Goal: Task Accomplishment & Management: Manage account settings

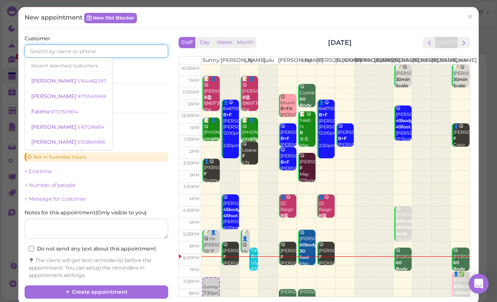
scroll to position [22, 0]
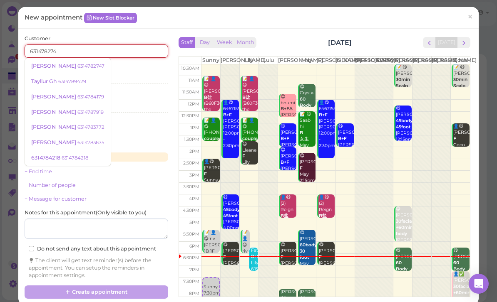
type input "6314782747"
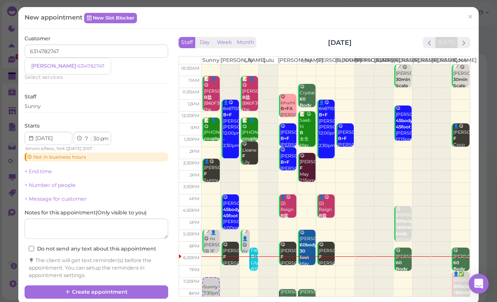
click at [77, 67] on small "6314782747" at bounding box center [90, 66] width 27 height 6
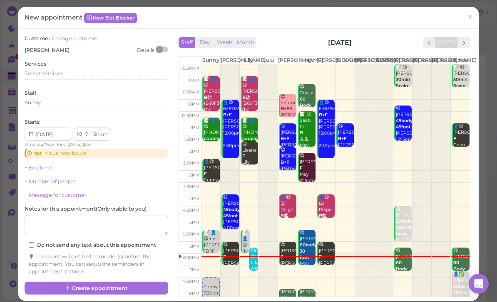
scroll to position [22, 0]
click at [62, 72] on span "Select services" at bounding box center [44, 73] width 38 height 6
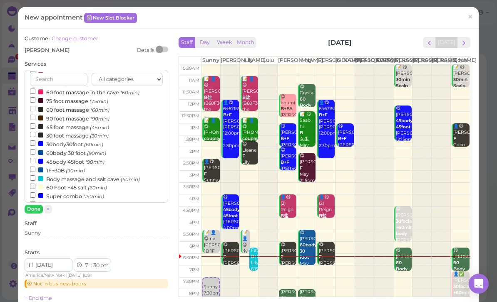
scroll to position [97, 0]
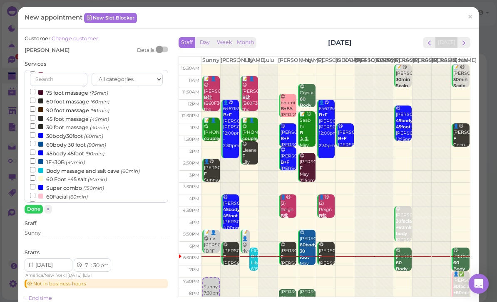
click at [77, 140] on label "60body 30 foot (90min)" at bounding box center [68, 144] width 76 height 9
click at [35, 141] on input "60body 30 foot (90min)" at bounding box center [32, 143] width 5 height 5
click at [31, 211] on button "Done" at bounding box center [34, 209] width 18 height 9
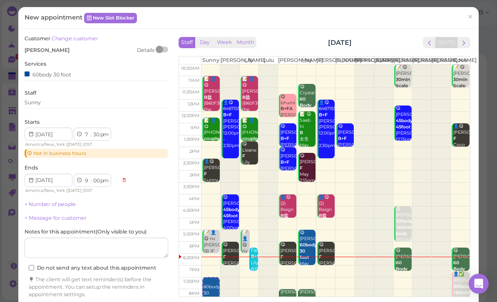
click at [74, 104] on div "Sunny" at bounding box center [96, 102] width 143 height 7
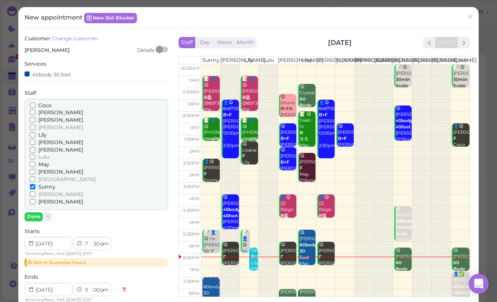
click at [49, 103] on span "Coco" at bounding box center [44, 105] width 13 height 6
click at [35, 103] on input "Coco" at bounding box center [32, 105] width 5 height 5
click at [49, 191] on span "[PERSON_NAME]" at bounding box center [60, 194] width 45 height 6
click at [35, 192] on input "[PERSON_NAME]" at bounding box center [32, 194] width 5 height 5
click at [42, 184] on span "Sunny" at bounding box center [46, 187] width 17 height 6
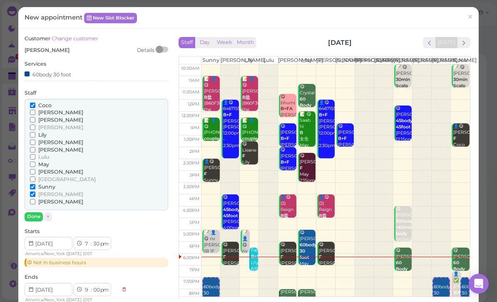
click at [35, 184] on input "Sunny" at bounding box center [32, 186] width 5 height 5
click at [35, 192] on input "[PERSON_NAME]" at bounding box center [32, 194] width 5 height 5
click at [39, 213] on button "Done" at bounding box center [34, 217] width 18 height 9
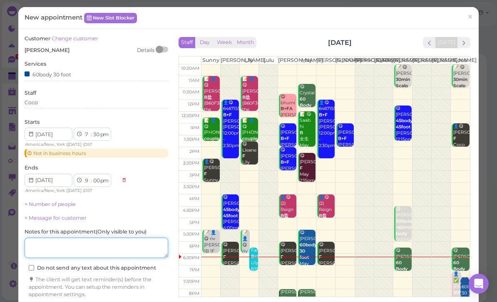
click at [125, 242] on textarea at bounding box center [96, 248] width 143 height 21
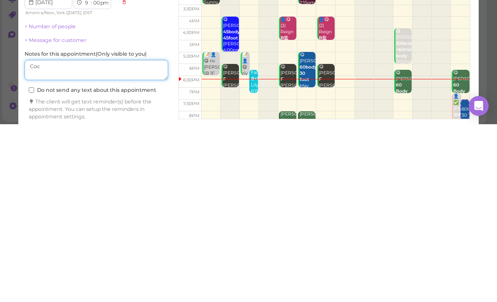
type textarea "Coco"
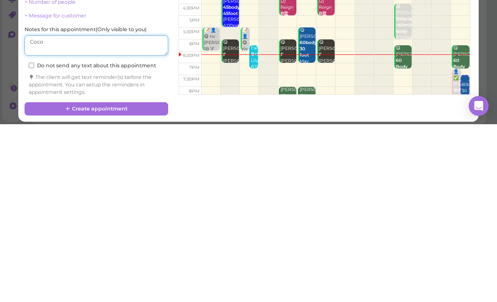
scroll to position [24, 0]
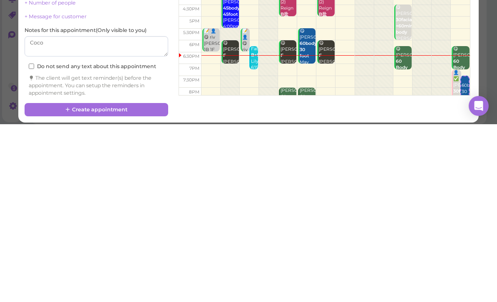
click at [134, 281] on button "Create appointment" at bounding box center [96, 287] width 143 height 13
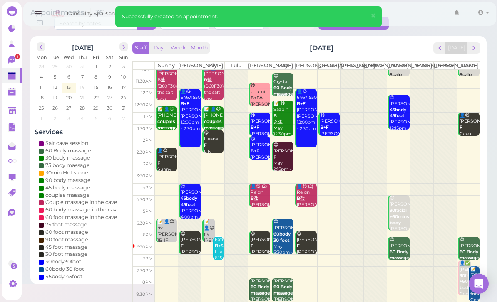
scroll to position [16, 0]
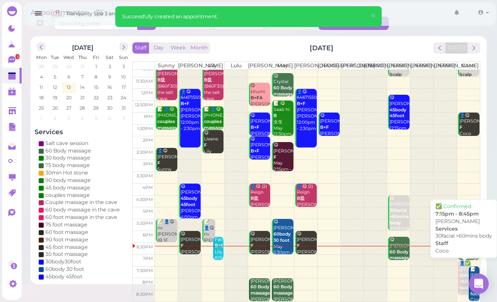
click at [461, 269] on div "👤✅ [PERSON_NAME] 30facial +60mins body Coco 7:15pm - 8:45pm" at bounding box center [465, 289] width 12 height 56
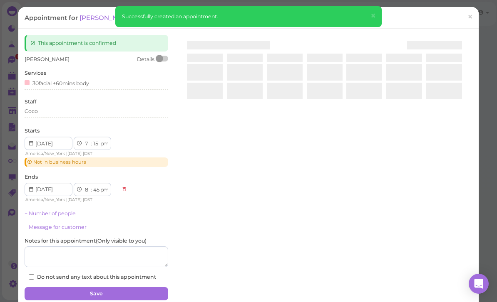
scroll to position [27, 0]
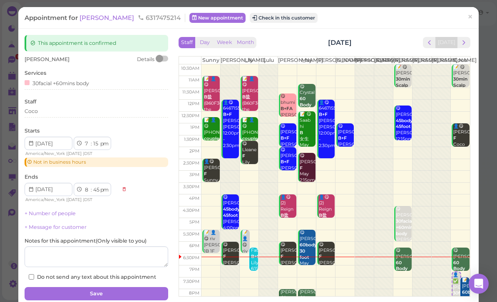
click at [64, 115] on div "Coco" at bounding box center [96, 113] width 143 height 10
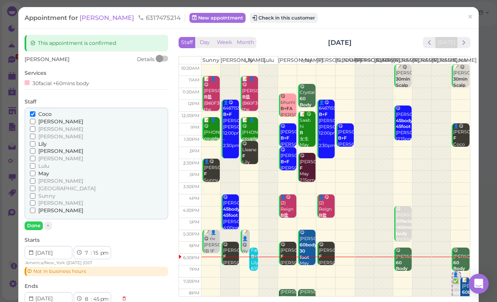
click at [35, 141] on input "Lily" at bounding box center [32, 143] width 5 height 5
click at [43, 115] on span "Coco" at bounding box center [44, 114] width 13 height 6
click at [35, 115] on input "Coco" at bounding box center [32, 113] width 5 height 5
click at [37, 222] on button "Done" at bounding box center [34, 226] width 18 height 9
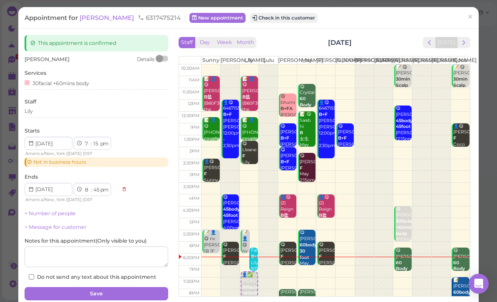
click at [128, 287] on button "Save" at bounding box center [96, 293] width 143 height 13
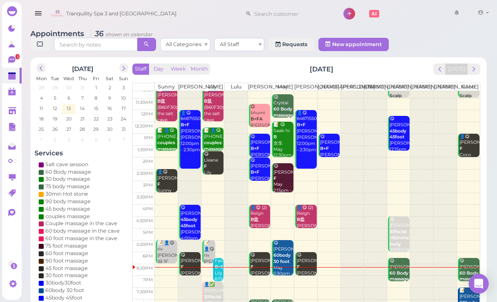
scroll to position [16, 0]
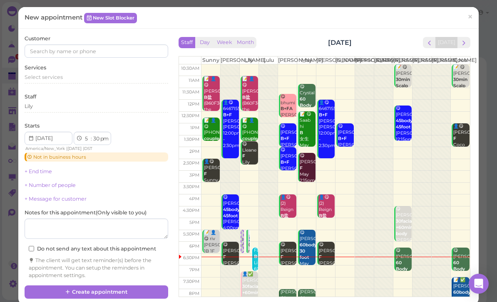
click at [468, 47] on button "next" at bounding box center [463, 42] width 13 height 11
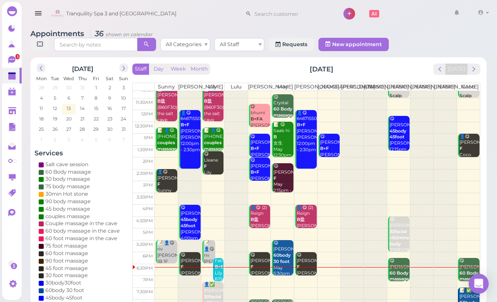
scroll to position [16, 0]
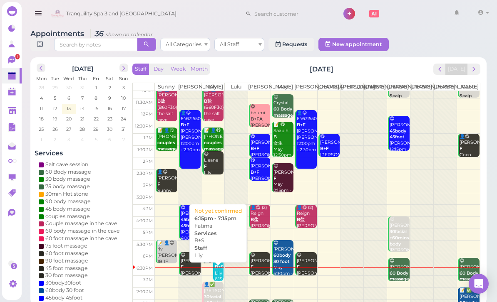
click at [220, 283] on div "Fatima B+S Lily 6:15pm - 7:15pm" at bounding box center [219, 276] width 10 height 37
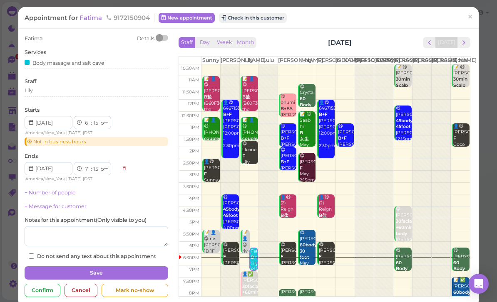
click at [89, 125] on select "1 2 3 4 5 6 7 8 9 10 11 12" at bounding box center [87, 123] width 7 height 9
select select "7"
select select "8"
click at [58, 91] on div "Lily" at bounding box center [96, 90] width 143 height 7
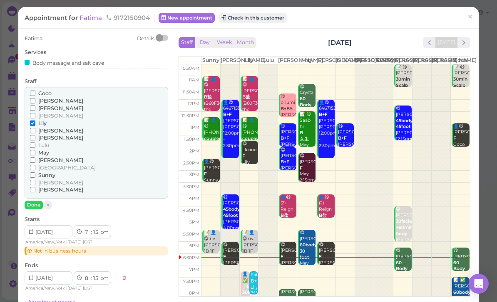
click at [52, 173] on span "Sunny" at bounding box center [46, 175] width 17 height 6
click at [35, 173] on input "Sunny" at bounding box center [32, 175] width 5 height 5
click at [45, 120] on span "Lily" at bounding box center [42, 123] width 8 height 6
click at [35, 121] on input "Lily" at bounding box center [32, 123] width 5 height 5
click at [35, 201] on button "Done" at bounding box center [34, 205] width 18 height 9
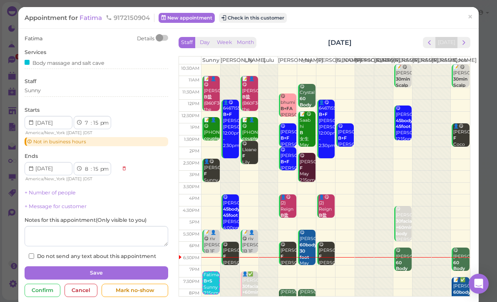
click at [126, 267] on button "Save" at bounding box center [96, 273] width 143 height 13
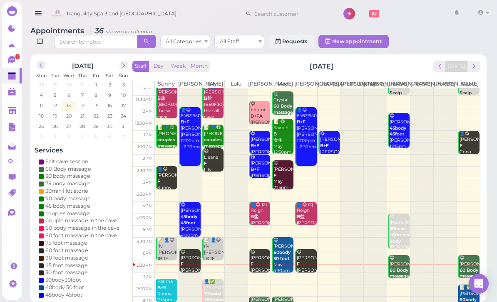
scroll to position [16, 0]
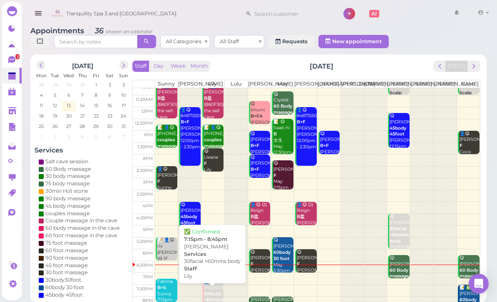
click at [211, 302] on b "30facial +60mins body" at bounding box center [213, 301] width 19 height 18
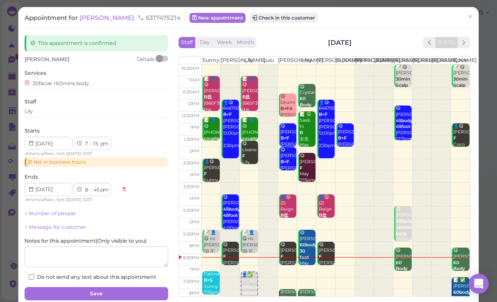
click at [467, 17] on link "×" at bounding box center [469, 18] width 15 height 20
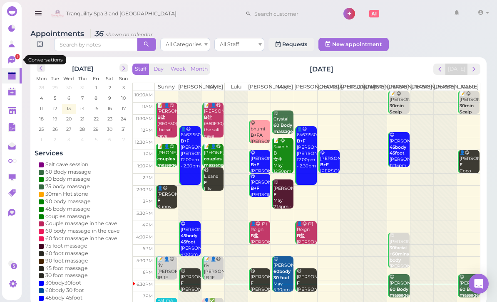
click at [18, 63] on link "1" at bounding box center [12, 60] width 20 height 16
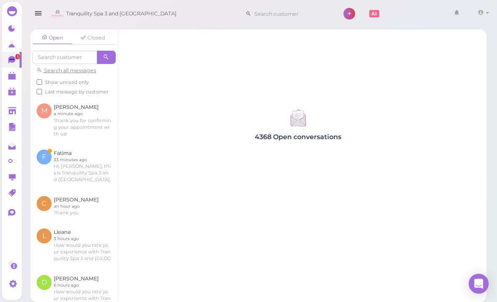
click at [85, 160] on link at bounding box center [73, 166] width 87 height 47
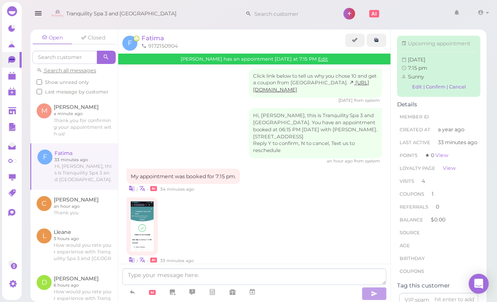
scroll to position [934, 0]
click at [14, 76] on polygon at bounding box center [11, 77] width 7 height 6
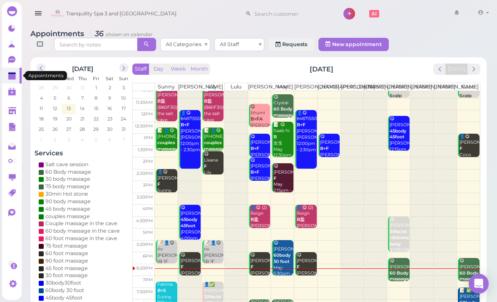
scroll to position [3, 0]
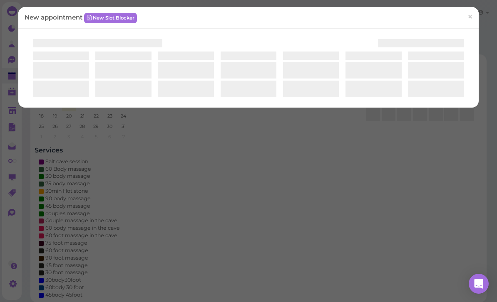
click at [396, 302] on div "New appointment New Slot Blocker ×" at bounding box center [248, 151] width 497 height 302
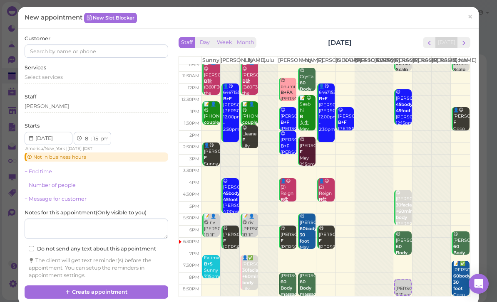
scroll to position [16, 0]
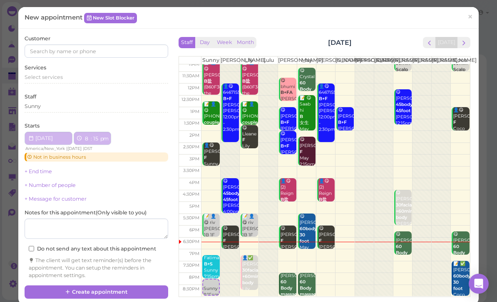
click at [203, 285] on div "Fatima B+S Sunny 7:15pm - 8:15pm" at bounding box center [211, 273] width 16 height 37
select select "00"
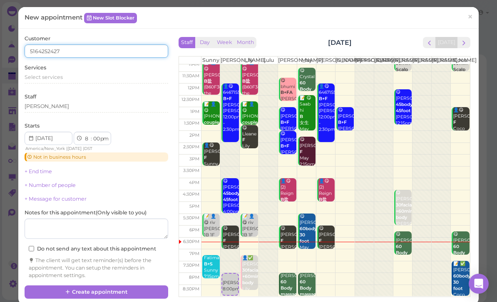
type input "5164252427"
click at [150, 79] on div "Select services" at bounding box center [96, 77] width 143 height 7
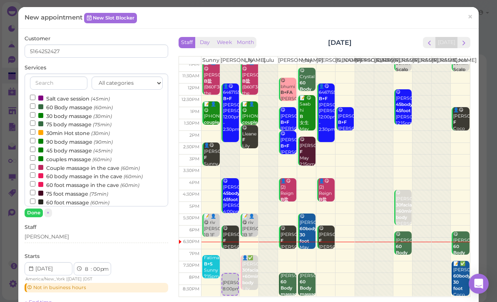
click at [74, 106] on label "60 Body massage (60min)" at bounding box center [71, 107] width 83 height 9
click at [35, 106] on input "60 Body massage (60min)" at bounding box center [32, 106] width 5 height 5
click at [37, 213] on button "Done" at bounding box center [34, 213] width 18 height 9
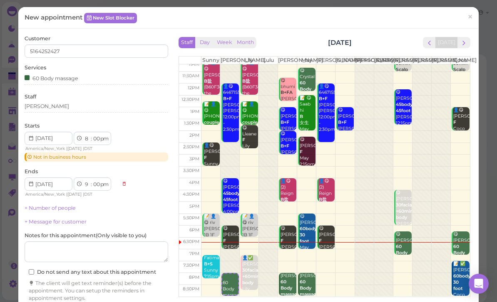
click at [74, 109] on div "[PERSON_NAME]" at bounding box center [96, 108] width 143 height 10
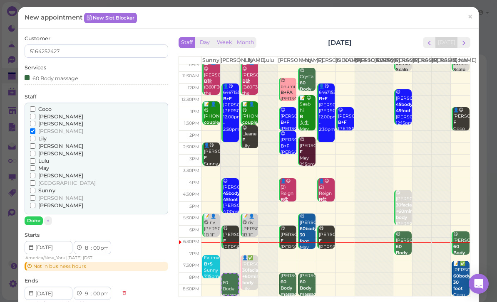
click at [52, 188] on span "Sunny" at bounding box center [46, 191] width 17 height 6
click at [35, 188] on input "Sunny" at bounding box center [32, 190] width 5 height 5
click at [48, 151] on span "[PERSON_NAME]" at bounding box center [60, 154] width 45 height 6
click at [35, 151] on input "[PERSON_NAME]" at bounding box center [32, 153] width 5 height 5
click at [66, 144] on div "[PERSON_NAME]" at bounding box center [96, 146] width 133 height 7
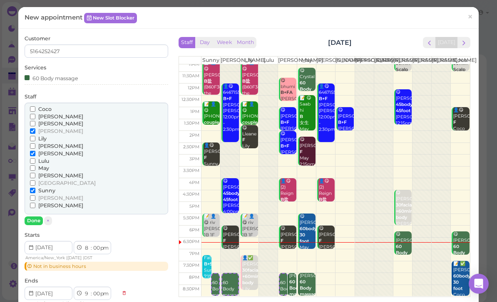
click at [47, 151] on span "[PERSON_NAME]" at bounding box center [60, 154] width 45 height 6
click at [35, 151] on input "[PERSON_NAME]" at bounding box center [32, 153] width 5 height 5
click at [47, 203] on span "[PERSON_NAME]" at bounding box center [60, 206] width 45 height 6
click at [35, 203] on input "[PERSON_NAME]" at bounding box center [32, 205] width 5 height 5
click at [47, 173] on span "[PERSON_NAME]" at bounding box center [60, 176] width 45 height 6
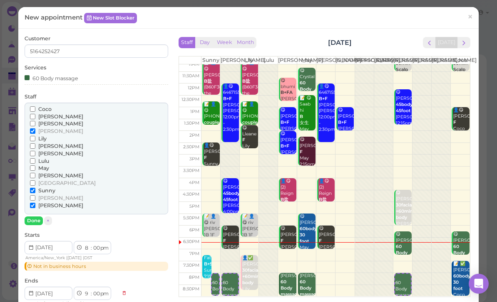
click at [35, 173] on input "[PERSON_NAME]" at bounding box center [32, 175] width 5 height 5
click at [35, 217] on button "Done" at bounding box center [34, 221] width 18 height 9
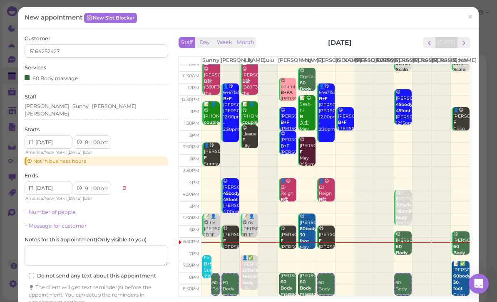
click at [69, 209] on link "+ Number of people" at bounding box center [50, 212] width 51 height 6
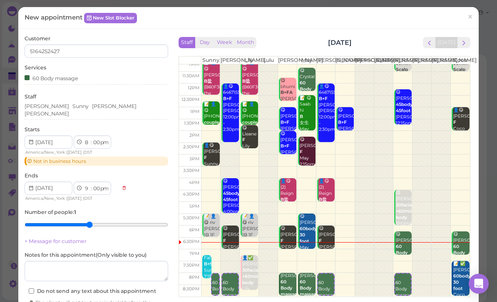
click at [84, 219] on input "range" at bounding box center [96, 224] width 143 height 13
click at [84, 218] on input "range" at bounding box center [96, 224] width 143 height 13
type input "4"
click at [74, 224] on input "range" at bounding box center [96, 224] width 143 height 13
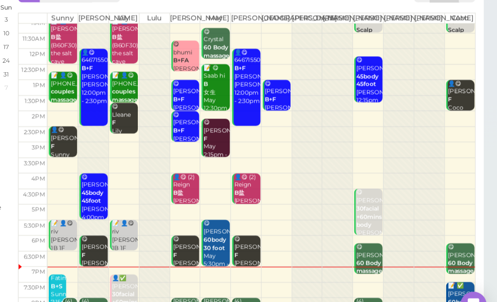
scroll to position [30, 0]
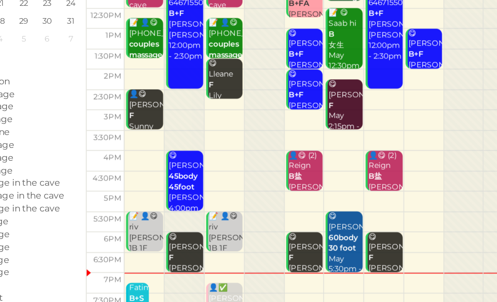
click at [273, 101] on div "📝 😋 Saab hi B 女生 May 12:30pm - 2:00pm" at bounding box center [283, 125] width 20 height 49
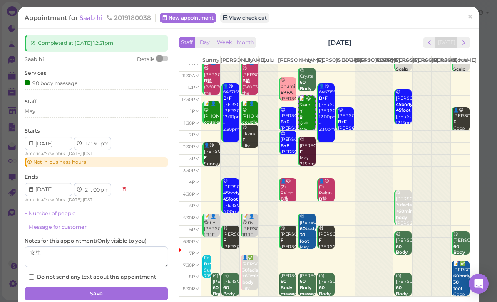
scroll to position [16, 0]
click at [252, 279] on b "30facial +60mins body" at bounding box center [251, 277] width 19 height 18
click at [469, 18] on span "×" at bounding box center [469, 17] width 5 height 12
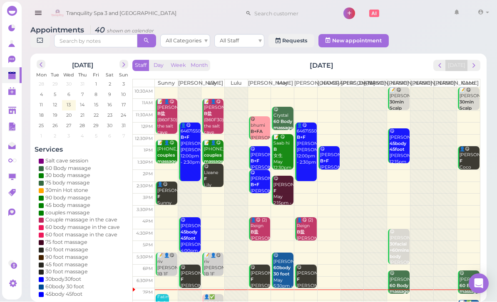
scroll to position [3, 0]
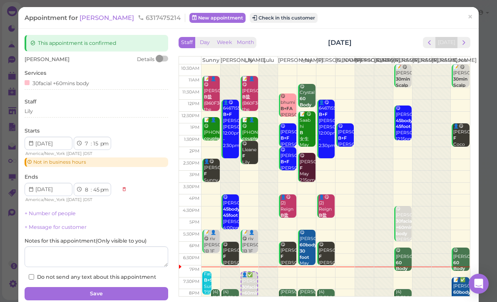
click at [260, 18] on button "Check in this customer" at bounding box center [284, 18] width 68 height 10
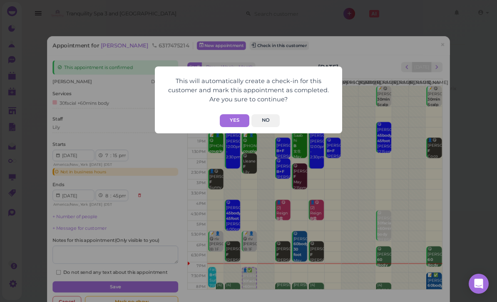
click at [239, 123] on button "Yes" at bounding box center [235, 120] width 30 height 13
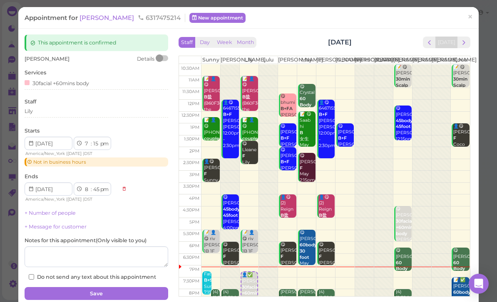
click at [477, 17] on link "×" at bounding box center [469, 18] width 15 height 20
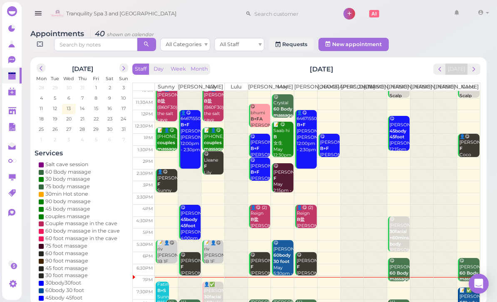
scroll to position [16, 0]
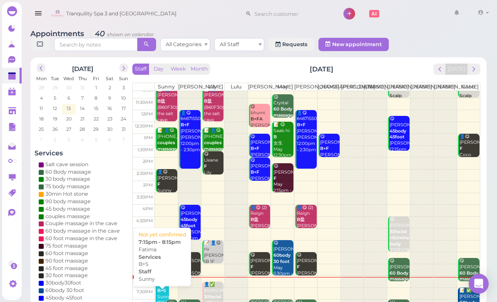
click at [166, 294] on b "B+S" at bounding box center [161, 290] width 9 height 5
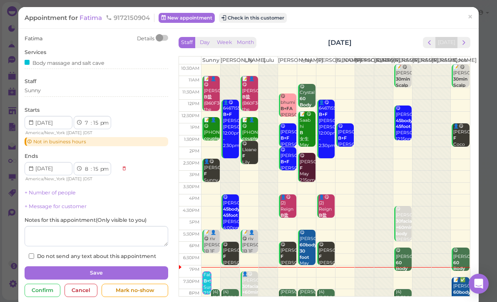
click at [74, 95] on div "Sunny" at bounding box center [96, 92] width 143 height 10
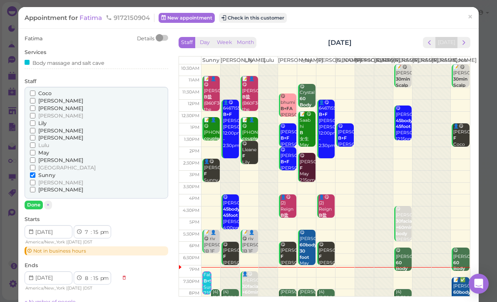
click at [42, 187] on span "[PERSON_NAME]" at bounding box center [60, 190] width 45 height 6
click at [35, 187] on input "[PERSON_NAME]" at bounding box center [32, 189] width 5 height 5
click at [48, 180] on span "[PERSON_NAME]" at bounding box center [60, 183] width 45 height 6
click at [35, 180] on input "[PERSON_NAME]" at bounding box center [32, 182] width 5 height 5
click at [44, 180] on span "[PERSON_NAME]" at bounding box center [60, 183] width 45 height 6
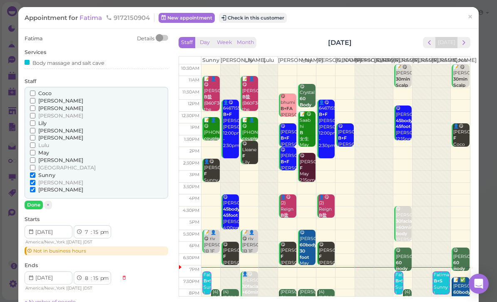
click at [35, 180] on input "[PERSON_NAME]" at bounding box center [32, 182] width 5 height 5
click at [45, 172] on span "Sunny" at bounding box center [46, 175] width 17 height 6
click at [35, 173] on input "Sunny" at bounding box center [32, 175] width 5 height 5
click at [38, 203] on button "Done" at bounding box center [34, 205] width 18 height 9
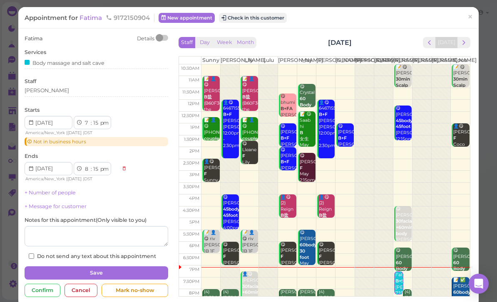
click at [116, 268] on button "Save" at bounding box center [96, 273] width 143 height 13
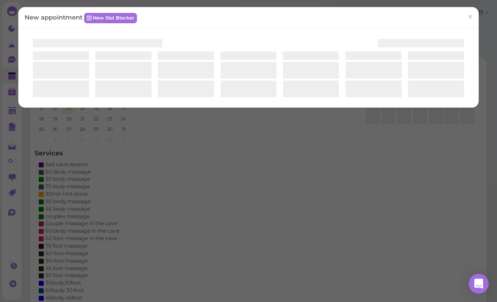
click at [163, 108] on div at bounding box center [248, 68] width 460 height 79
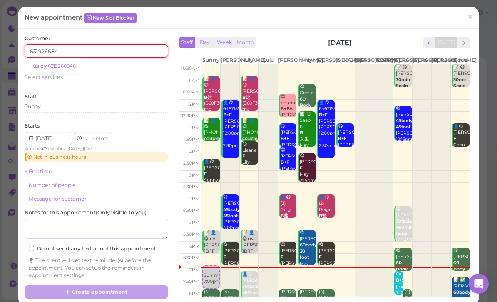
type input "6319266846"
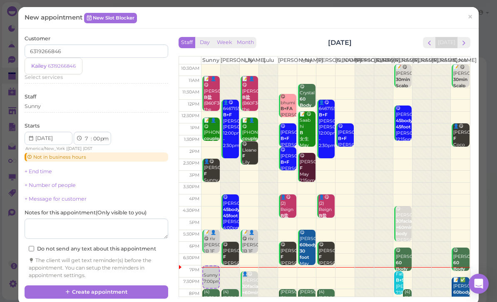
click at [69, 64] on small "6319266846" at bounding box center [62, 66] width 28 height 6
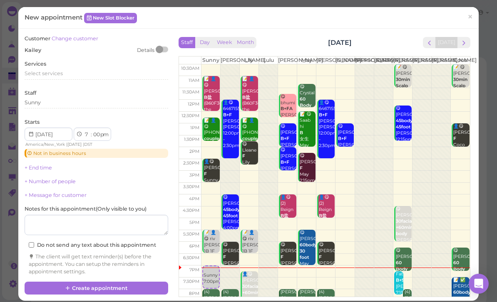
click at [56, 75] on span "Select services" at bounding box center [44, 73] width 38 height 6
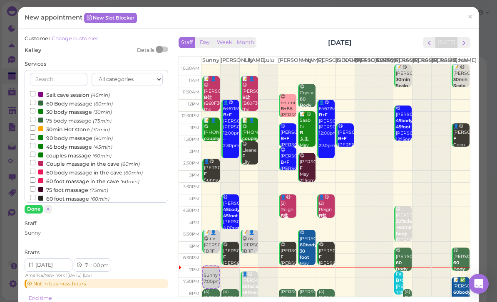
click at [82, 104] on label "60 Body massage (60min)" at bounding box center [71, 103] width 83 height 9
click at [35, 104] on input "60 Body massage (60min)" at bounding box center [32, 102] width 5 height 5
click at [35, 211] on button "Done" at bounding box center [34, 209] width 18 height 9
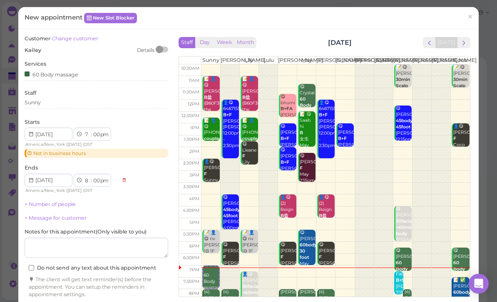
click at [96, 135] on select "00 05 10 15 20 25 30 35 40 45 50 55" at bounding box center [96, 135] width 8 height 9
select select "05"
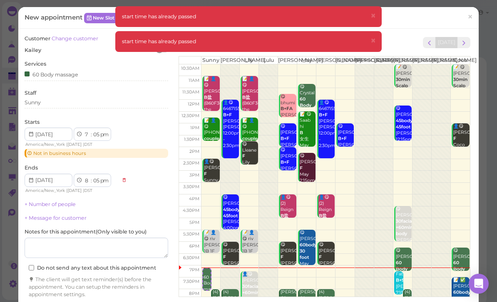
click at [94, 133] on select "00 05 10 15 20 25 30 35 40 45 50 55" at bounding box center [96, 135] width 8 height 9
select select "10"
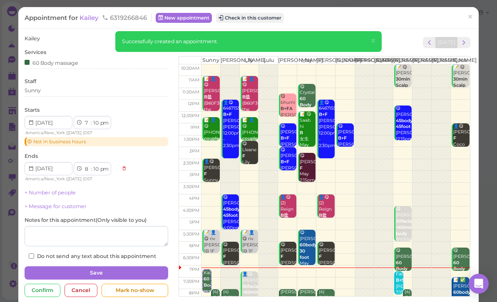
click at [264, 20] on button "Check in this customer" at bounding box center [250, 18] width 68 height 10
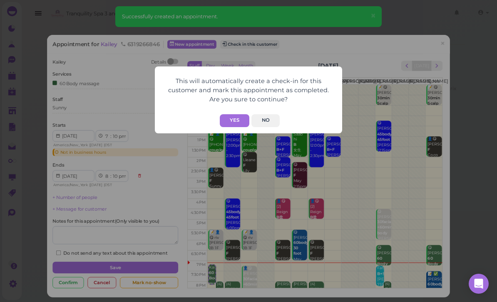
click at [237, 124] on button "Yes" at bounding box center [235, 120] width 30 height 13
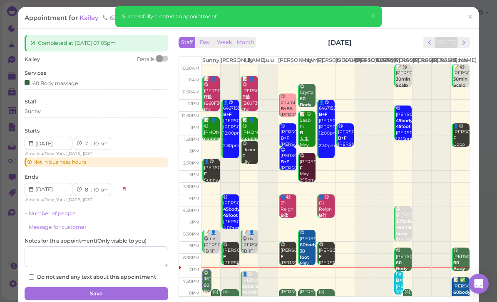
click at [369, 18] on button "×" at bounding box center [372, 16] width 15 height 20
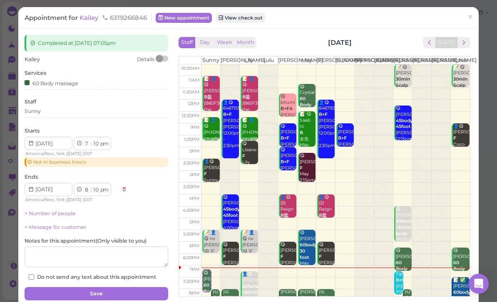
click at [96, 146] on select "00 05 10 15 20 25 30 35 40 45 50 55" at bounding box center [96, 144] width 8 height 9
select select "05"
click at [97, 140] on select "00 05 10 15 20 25 30 35 40 45 50 55" at bounding box center [96, 144] width 8 height 9
click at [135, 287] on button "Save" at bounding box center [96, 293] width 143 height 13
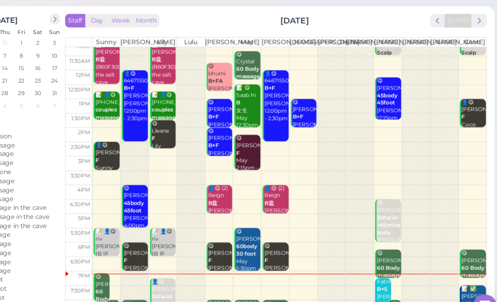
scroll to position [30, 0]
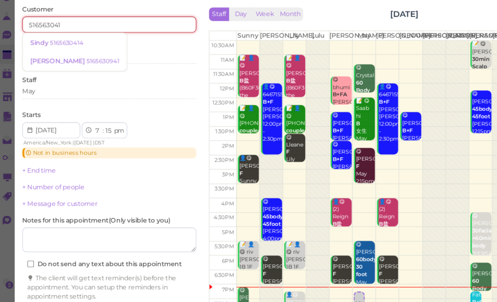
type input "5165630414"
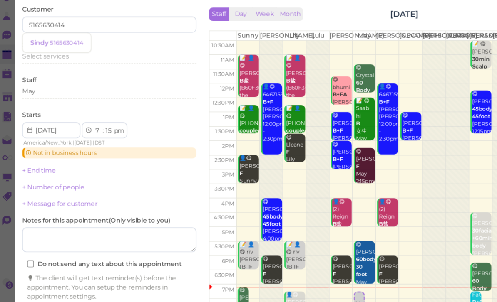
click at [64, 63] on small "5165630414" at bounding box center [60, 66] width 27 height 6
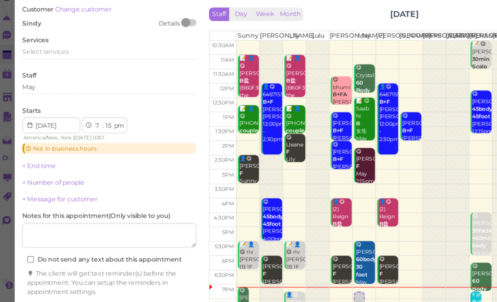
click at [59, 70] on div "Select services" at bounding box center [96, 75] width 143 height 10
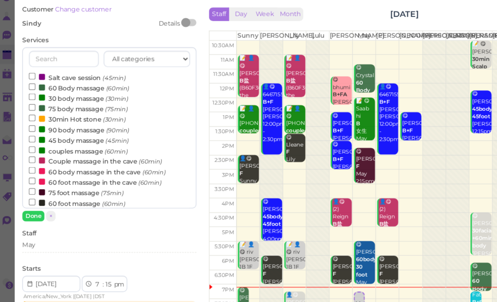
click at [62, 99] on label "60 Body massage (60min)" at bounding box center [71, 103] width 83 height 9
click at [35, 100] on input "60 Body massage (60min)" at bounding box center [32, 102] width 5 height 5
click at [31, 205] on button "Done" at bounding box center [34, 209] width 18 height 9
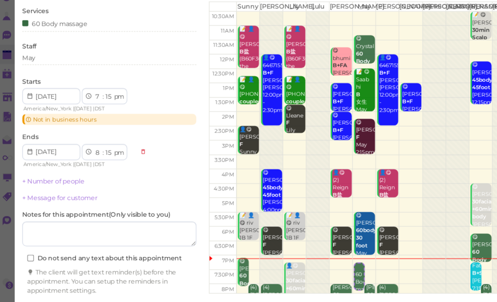
scroll to position [24, 0]
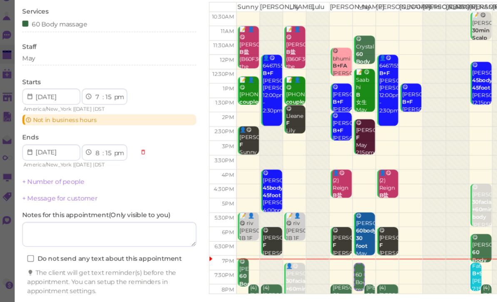
click at [112, 281] on button "Create appointment" at bounding box center [96, 287] width 143 height 13
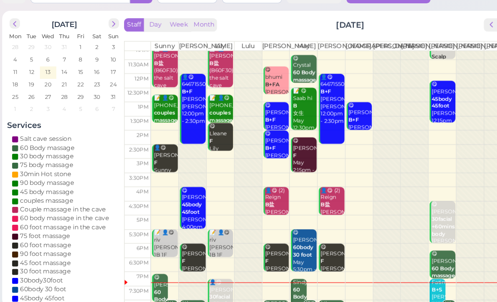
scroll to position [30, 0]
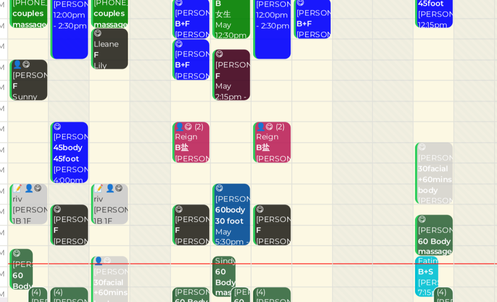
click at [389, 267] on b "B+S" at bounding box center [393, 269] width 9 height 5
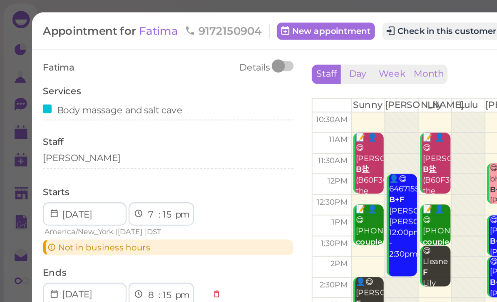
click at [249, 20] on button "Check in this customer" at bounding box center [253, 18] width 68 height 10
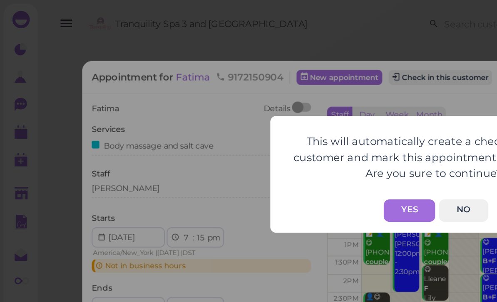
click at [237, 121] on button "Yes" at bounding box center [235, 120] width 30 height 13
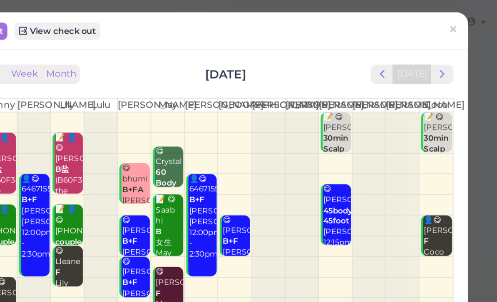
click at [467, 19] on span "×" at bounding box center [469, 17] width 5 height 12
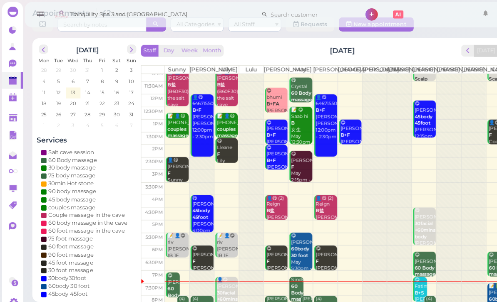
scroll to position [16, 0]
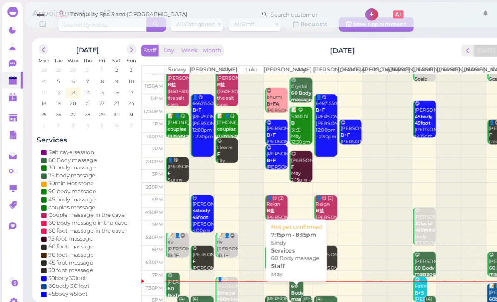
click at [275, 276] on b "60 Body massage" at bounding box center [283, 276] width 20 height 18
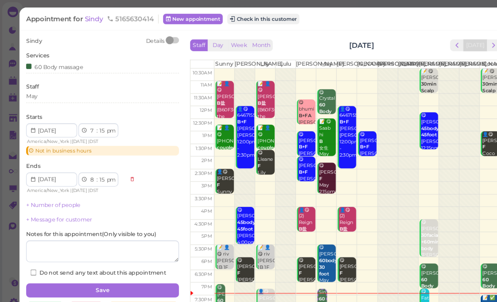
click at [254, 22] on button "Check in this customer" at bounding box center [247, 18] width 68 height 10
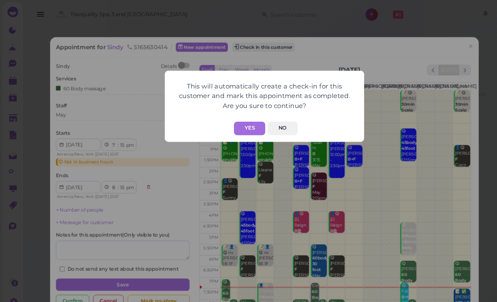
click at [238, 119] on button "Yes" at bounding box center [235, 120] width 30 height 13
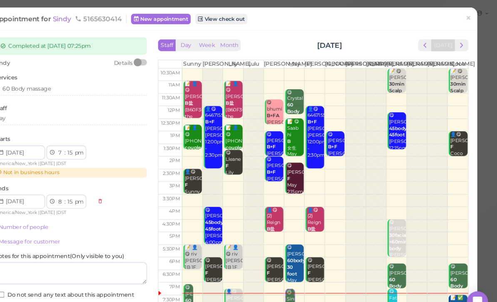
click at [462, 18] on link "×" at bounding box center [469, 18] width 15 height 20
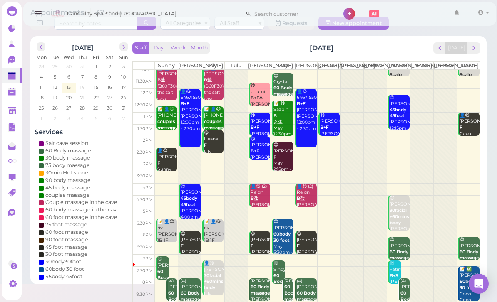
scroll to position [30, 0]
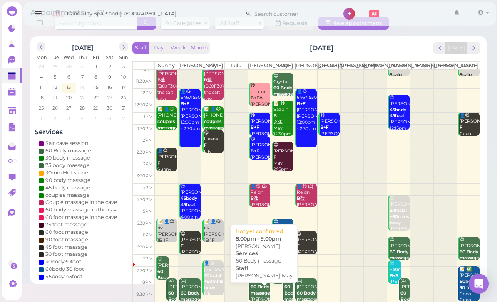
click at [256, 291] on b "60 Body massage" at bounding box center [260, 290] width 20 height 12
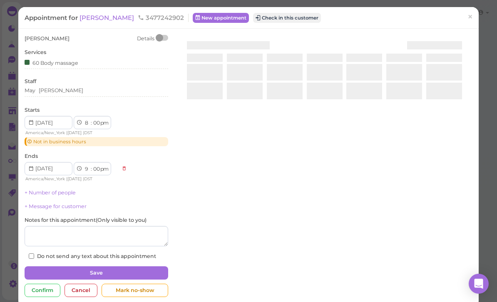
scroll to position [27, 0]
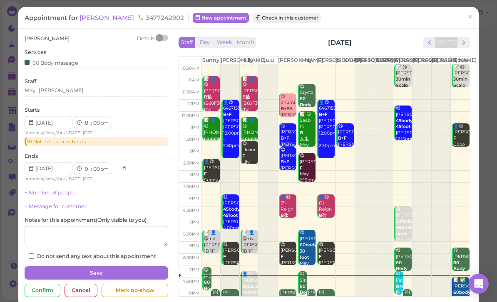
click at [90, 16] on span "[PERSON_NAME]" at bounding box center [107, 18] width 56 height 8
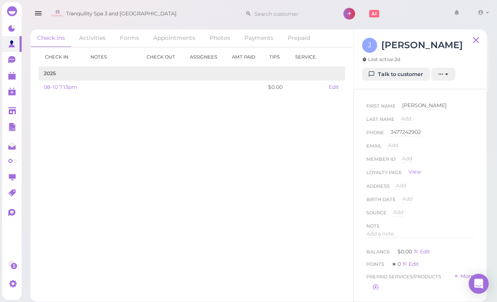
click at [399, 99] on div "First Name JAY JAY Last Name Add Phone 3477242902 3477242902 Email Add Member I…" at bounding box center [420, 204] width 116 height 213
click at [408, 89] on div "J JAY Last active 2d Talk to customer New appointment Add stamps Add/Remove fun…" at bounding box center [420, 60] width 133 height 60
click at [402, 99] on div "First Name JAY JAY Last Name Add Phone 3477242902 3477242902 Email Add Member I…" at bounding box center [420, 204] width 116 height 213
click at [401, 96] on div "First Name JAY JAY Last Name Add Phone 3477242902 3477242902 Email Add Member I…" at bounding box center [420, 189] width 133 height 200
click at [402, 80] on link "Talk to customer" at bounding box center [396, 74] width 68 height 13
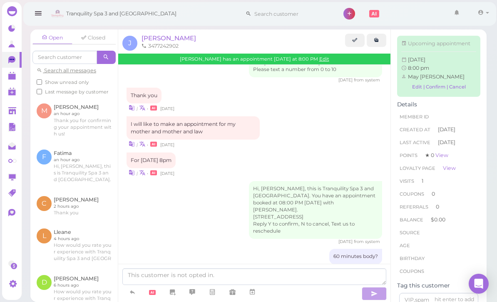
scroll to position [345, 0]
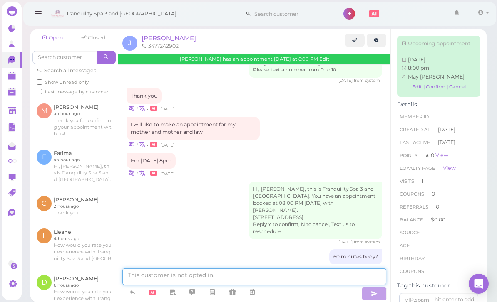
click at [244, 275] on textarea at bounding box center [254, 277] width 264 height 17
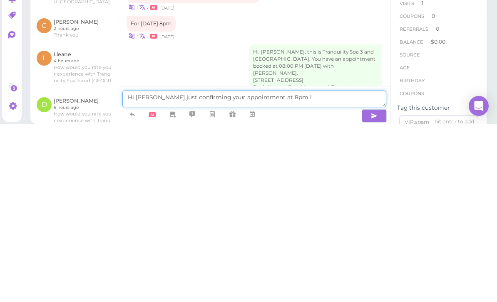
scroll to position [305, 0]
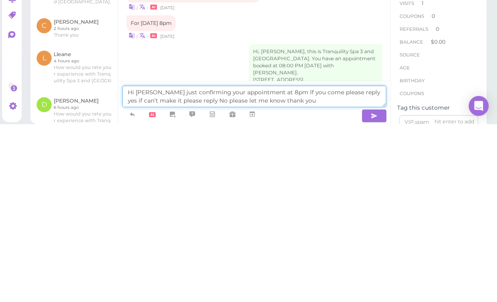
type textarea "Hi Jay just confirming your appointment at 8pm lf you come please reply yes if …"
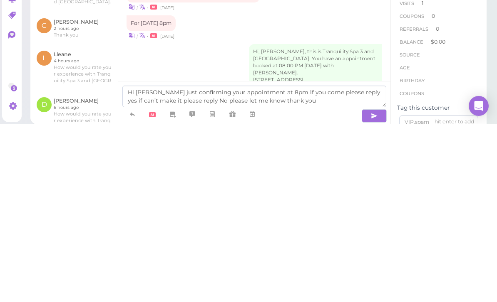
click at [373, 290] on icon "button" at bounding box center [374, 294] width 7 height 8
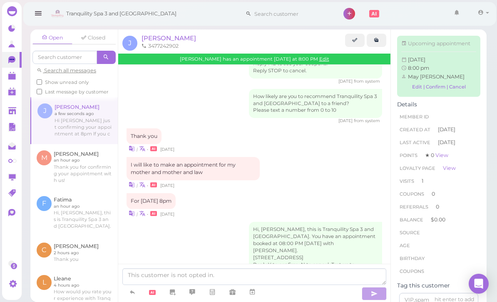
scroll to position [378, 0]
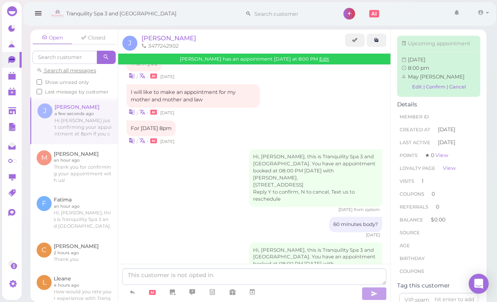
click at [10, 81] on link at bounding box center [12, 76] width 20 height 16
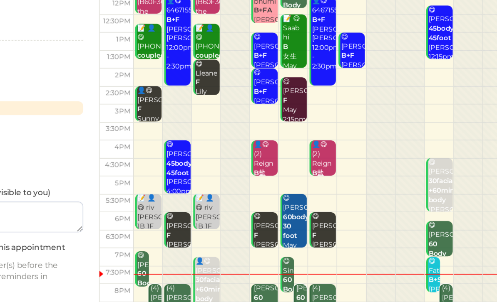
scroll to position [30, 0]
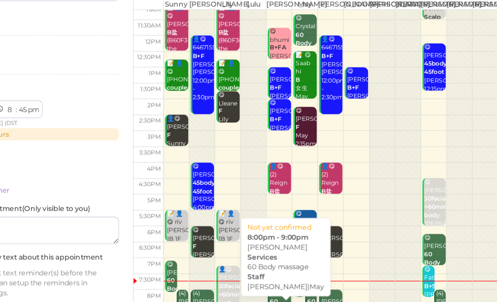
click at [280, 279] on b "60 Body massage" at bounding box center [290, 288] width 20 height 18
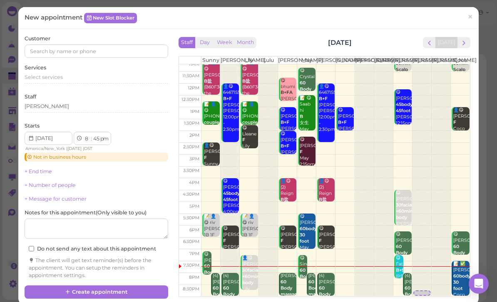
scroll to position [16, 0]
click at [284, 295] on b "60 Body massage" at bounding box center [290, 288] width 20 height 18
click at [474, 21] on link "×" at bounding box center [469, 18] width 15 height 20
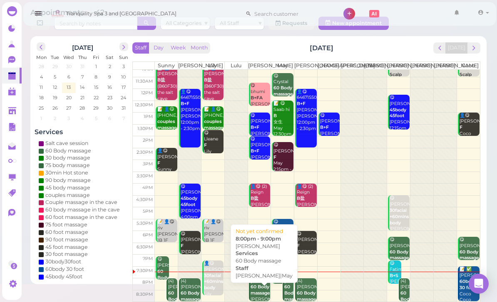
click at [259, 289] on b "60 Body massage" at bounding box center [260, 290] width 20 height 12
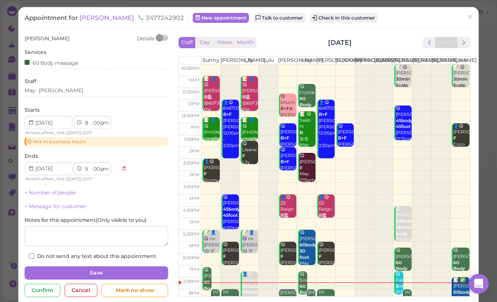
click at [89, 285] on div "Cancel" at bounding box center [80, 290] width 33 height 13
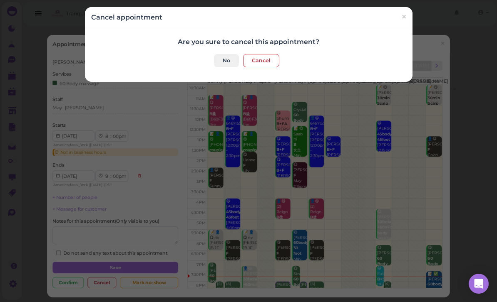
click at [259, 63] on button "Cancel" at bounding box center [261, 60] width 36 height 13
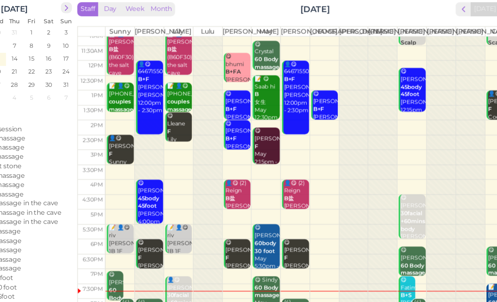
scroll to position [30, 0]
click at [389, 261] on div "😋 Fatima B+S Tom 7:15pm - 8:15pm" at bounding box center [395, 282] width 12 height 43
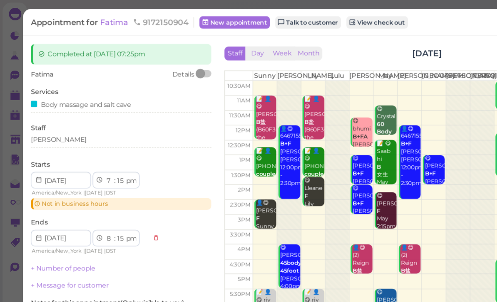
click at [57, 115] on div "[PERSON_NAME]" at bounding box center [96, 113] width 143 height 10
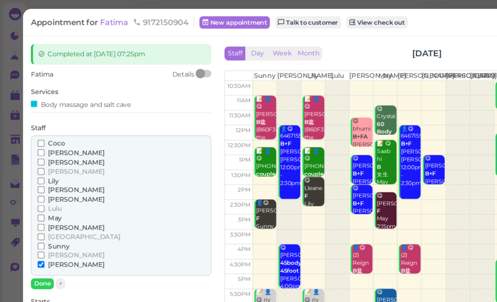
click at [42, 171] on span "May" at bounding box center [43, 174] width 11 height 6
click at [35, 171] on input "May" at bounding box center [32, 173] width 5 height 5
click at [44, 208] on span "[PERSON_NAME]" at bounding box center [60, 211] width 45 height 6
click at [35, 208] on input "[PERSON_NAME]" at bounding box center [32, 210] width 5 height 5
click at [38, 222] on button "Done" at bounding box center [34, 226] width 18 height 9
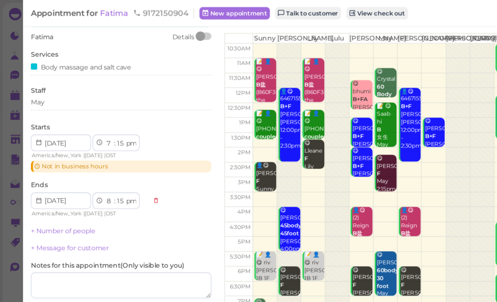
scroll to position [29, 0]
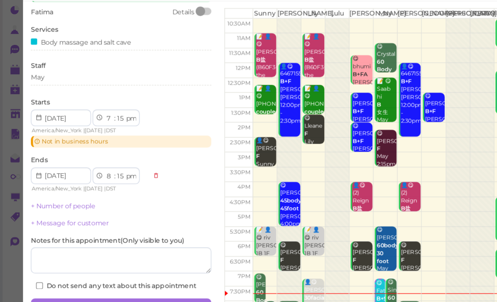
click at [122, 258] on button "Save" at bounding box center [96, 264] width 143 height 13
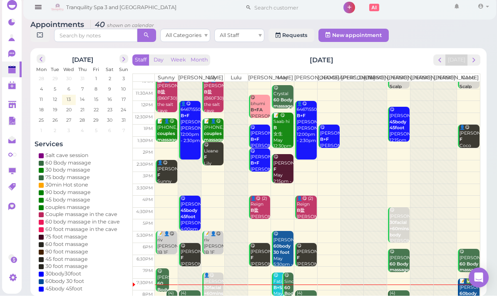
scroll to position [16, 0]
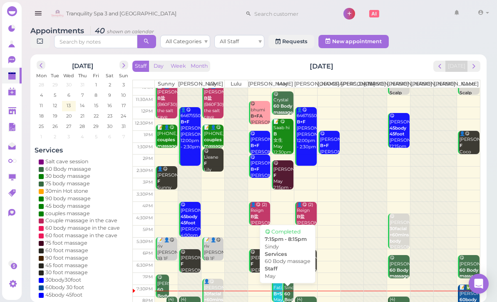
click at [287, 298] on b "60 Body massage" at bounding box center [294, 301] width 20 height 18
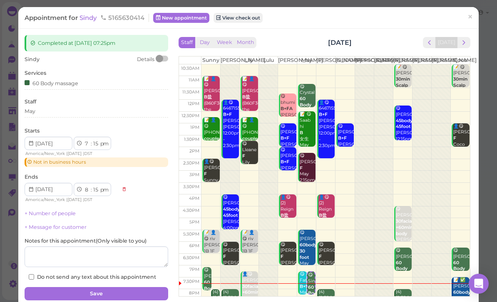
click at [59, 115] on div "May" at bounding box center [96, 113] width 143 height 10
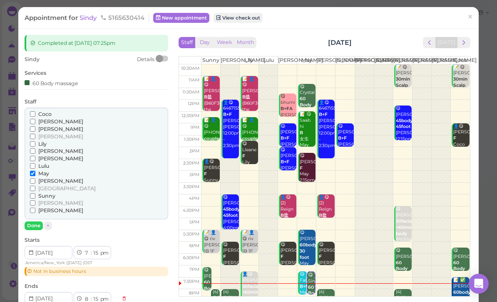
click at [50, 193] on span "Sunny" at bounding box center [46, 196] width 17 height 6
click at [35, 193] on input "Sunny" at bounding box center [32, 195] width 5 height 5
click at [44, 171] on span "May" at bounding box center [43, 174] width 11 height 6
click at [35, 171] on input "May" at bounding box center [32, 173] width 5 height 5
click at [38, 222] on button "Done" at bounding box center [34, 226] width 18 height 9
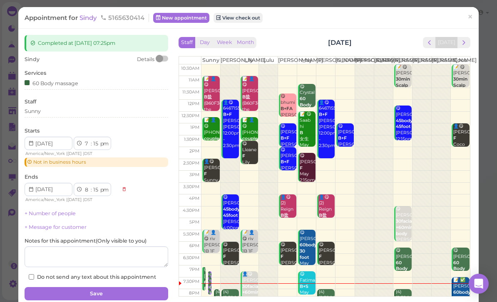
click at [131, 292] on button "Save" at bounding box center [96, 293] width 143 height 13
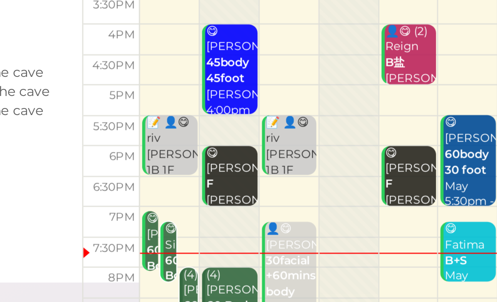
scroll to position [30, 0]
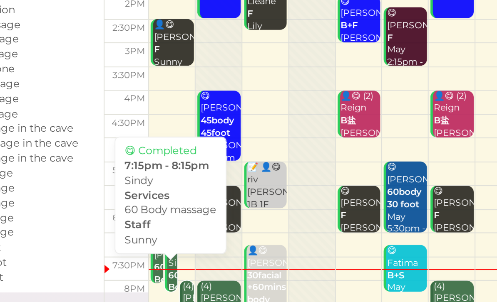
click at [164, 261] on div "😋 Sindy 60 Body massage Sunny 7:15pm - 8:15pm" at bounding box center [166, 289] width 5 height 56
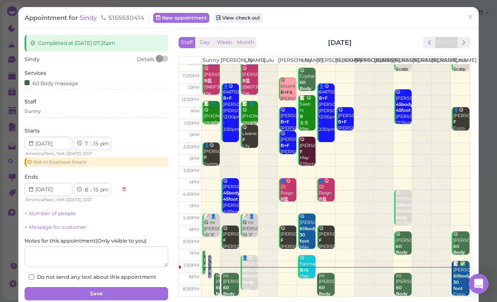
click at [469, 20] on span "×" at bounding box center [469, 17] width 5 height 12
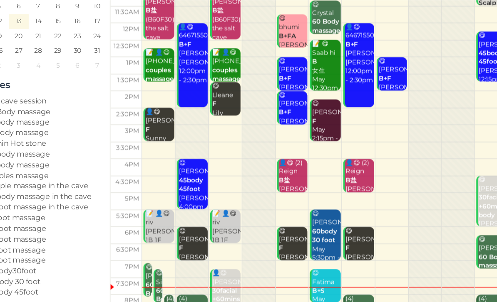
scroll to position [30, 0]
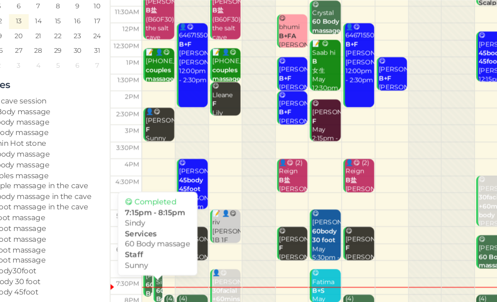
click at [164, 261] on div "😋 Sindy 60 Body massage Sunny 7:15pm - 8:15pm" at bounding box center [166, 289] width 5 height 56
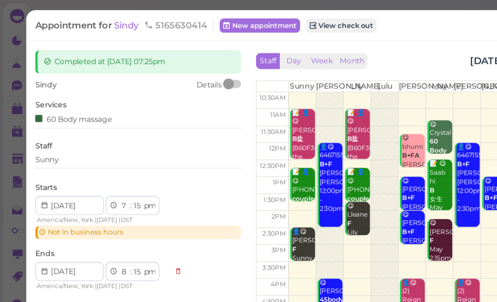
click at [57, 114] on div "Sunny" at bounding box center [96, 113] width 143 height 10
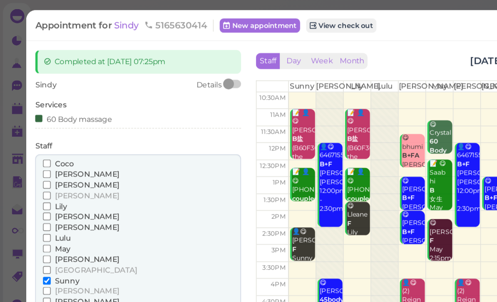
click at [47, 178] on span "[PERSON_NAME]" at bounding box center [60, 181] width 45 height 6
click at [35, 178] on input "[PERSON_NAME]" at bounding box center [32, 180] width 5 height 5
click at [48, 193] on span "Sunny" at bounding box center [46, 196] width 17 height 6
click at [35, 193] on input "Sunny" at bounding box center [32, 195] width 5 height 5
click at [35, 222] on button "Done" at bounding box center [34, 226] width 18 height 9
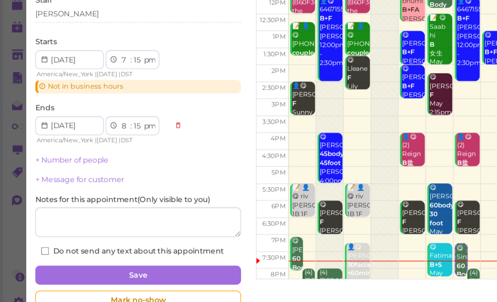
scroll to position [27, 0]
click at [130, 258] on button "Save" at bounding box center [96, 264] width 143 height 13
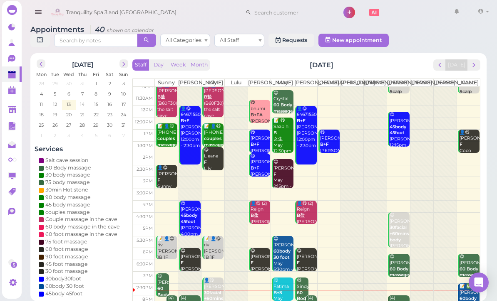
scroll to position [16, 0]
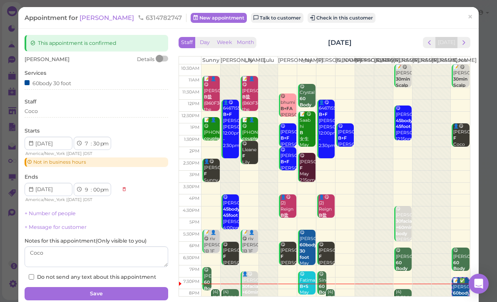
click at [310, 17] on button "Check in this customer" at bounding box center [341, 18] width 68 height 10
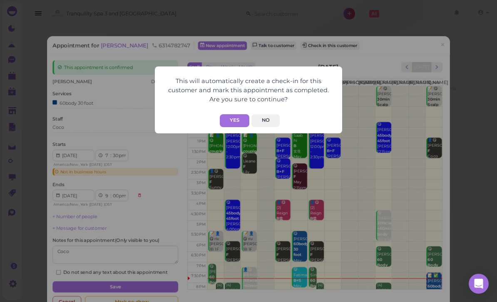
click at [243, 125] on button "Yes" at bounding box center [235, 120] width 30 height 13
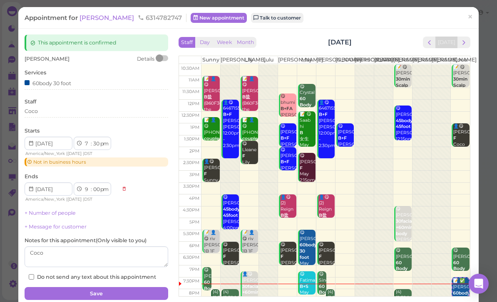
click at [476, 15] on link "×" at bounding box center [469, 18] width 15 height 20
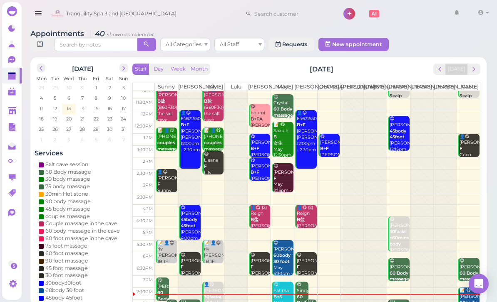
scroll to position [3, 0]
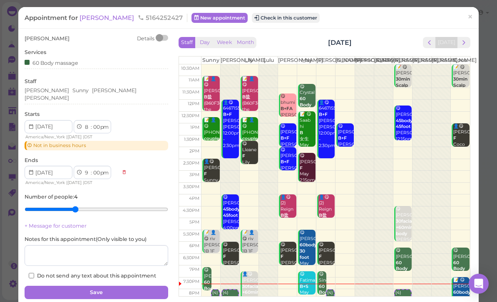
click at [109, 94] on div "Kelly Sunny Tom Mike" at bounding box center [96, 95] width 143 height 17
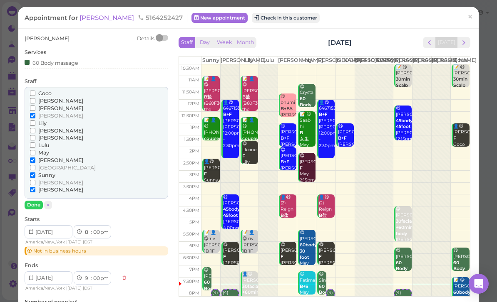
click at [48, 142] on span "Lulu" at bounding box center [43, 145] width 11 height 6
click at [35, 143] on input "Lulu" at bounding box center [32, 145] width 5 height 5
click at [44, 144] on span "Lulu" at bounding box center [43, 145] width 11 height 6
click at [35, 144] on input "Lulu" at bounding box center [32, 145] width 5 height 5
click at [47, 135] on span "[PERSON_NAME]" at bounding box center [60, 138] width 45 height 6
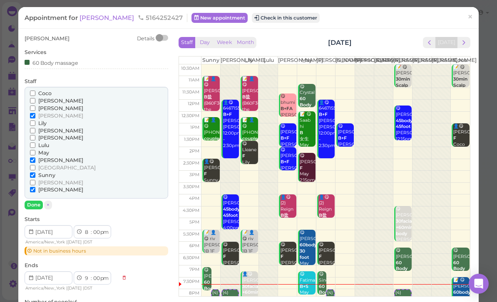
click at [35, 135] on input "[PERSON_NAME]" at bounding box center [32, 137] width 5 height 5
click at [45, 187] on span "[PERSON_NAME]" at bounding box center [60, 190] width 45 height 6
click at [35, 187] on input "[PERSON_NAME]" at bounding box center [32, 189] width 5 height 5
click at [37, 201] on button "Done" at bounding box center [34, 205] width 18 height 9
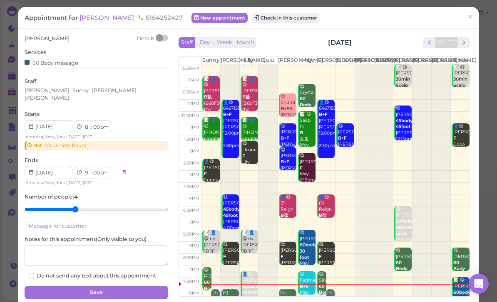
click at [115, 286] on button "Save" at bounding box center [96, 292] width 143 height 13
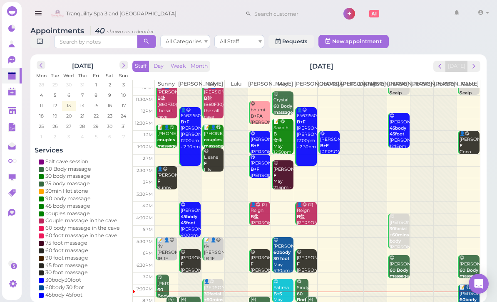
scroll to position [16, 0]
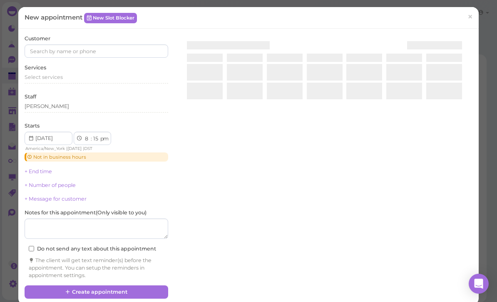
click at [395, 49] on div at bounding box center [324, 45] width 275 height 8
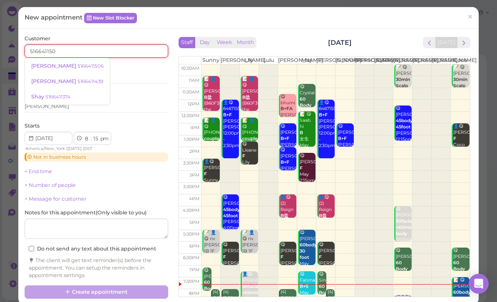
type input "5166411506"
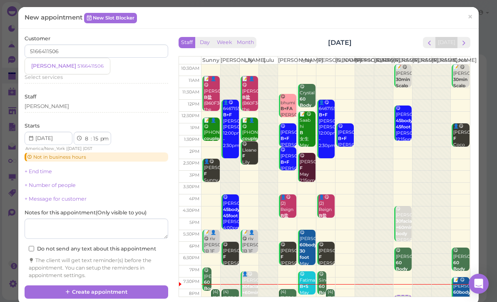
click at [77, 65] on small "5166411506" at bounding box center [90, 66] width 26 height 6
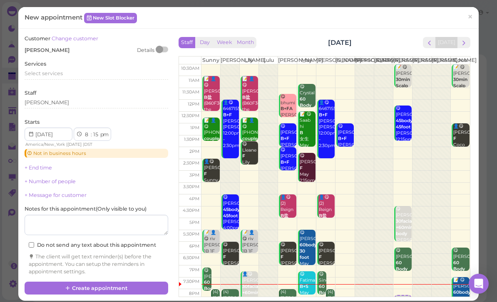
click at [57, 71] on span "Select services" at bounding box center [44, 73] width 38 height 6
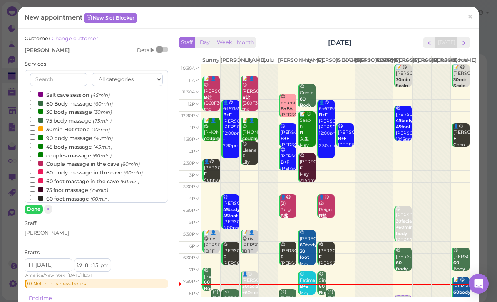
click at [71, 195] on label "60 foot massage (60min)" at bounding box center [69, 198] width 79 height 9
click at [35, 195] on input "60 foot massage (60min)" at bounding box center [32, 197] width 5 height 5
click at [37, 210] on button "Done" at bounding box center [34, 209] width 18 height 9
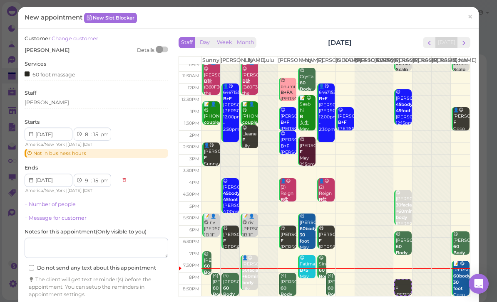
click at [87, 136] on select "1 2 3 4 5 6 7 8 9 10 11 12" at bounding box center [87, 135] width 7 height 9
select select "5"
select select "6"
click at [88, 133] on select "1 2 3 4 5 6 7 8 9 10 11 12" at bounding box center [87, 135] width 7 height 9
select select "7"
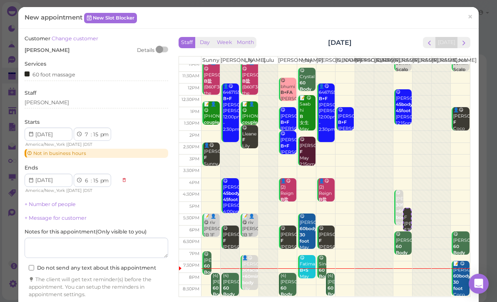
select select "8"
click at [95, 133] on select "00 05 10 15 20 25 30 35 40 45 50 55" at bounding box center [96, 135] width 8 height 9
select select "55"
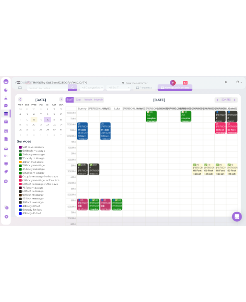
scroll to position [0, 0]
